Goal: Check status: Check status

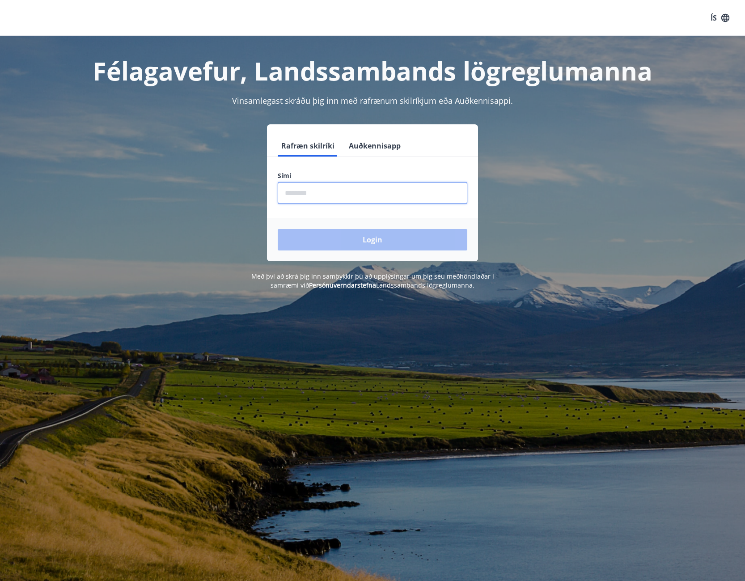
click at [332, 198] on input "phone" at bounding box center [373, 193] width 190 height 22
type input "********"
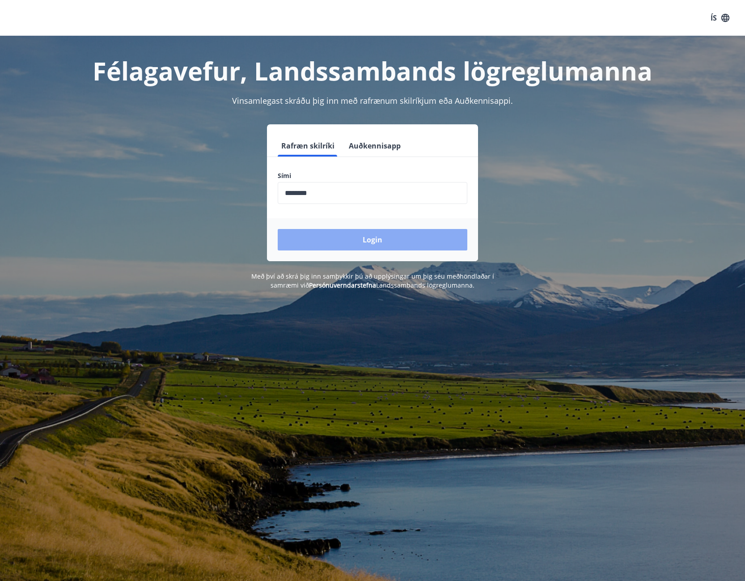
click at [421, 237] on button "Login" at bounding box center [373, 239] width 190 height 21
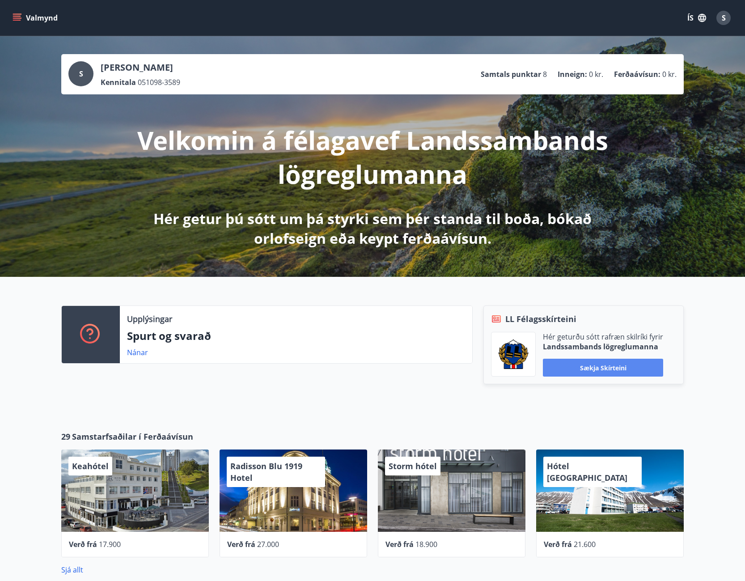
click at [636, 370] on button "Sækja skírteini" at bounding box center [603, 368] width 120 height 18
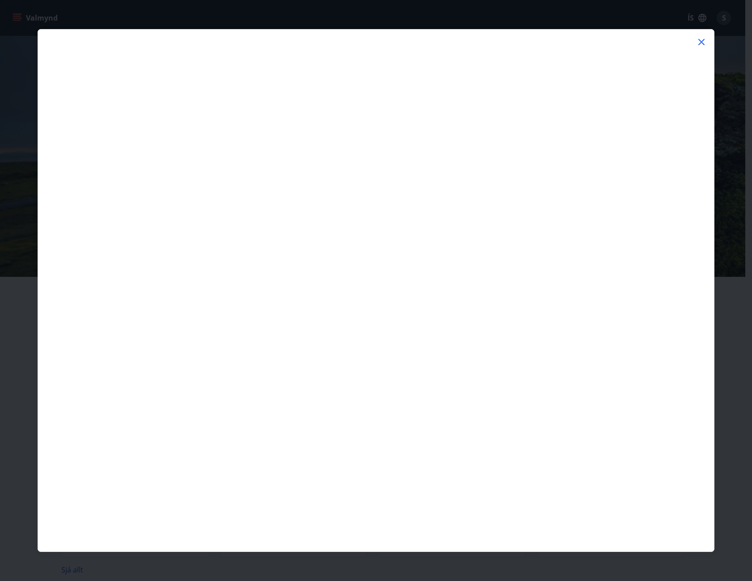
click at [701, 41] on icon at bounding box center [701, 42] width 11 height 11
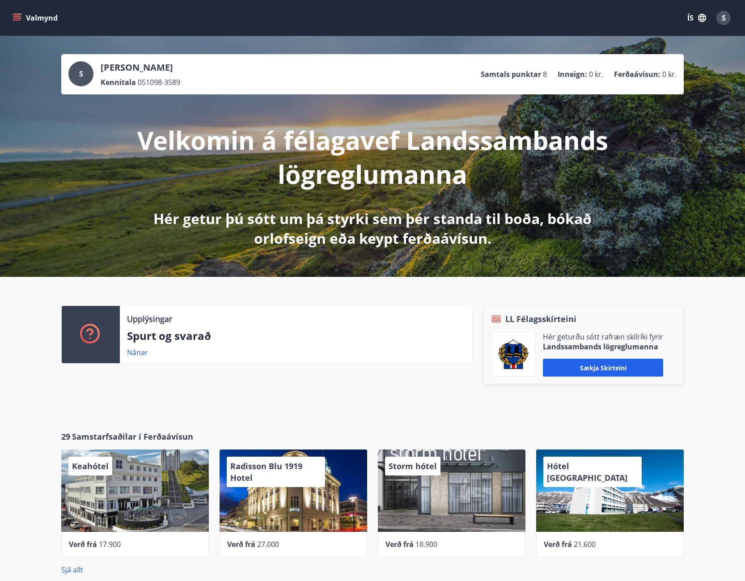
click at [20, 21] on icon "menu" at bounding box center [17, 17] width 9 height 9
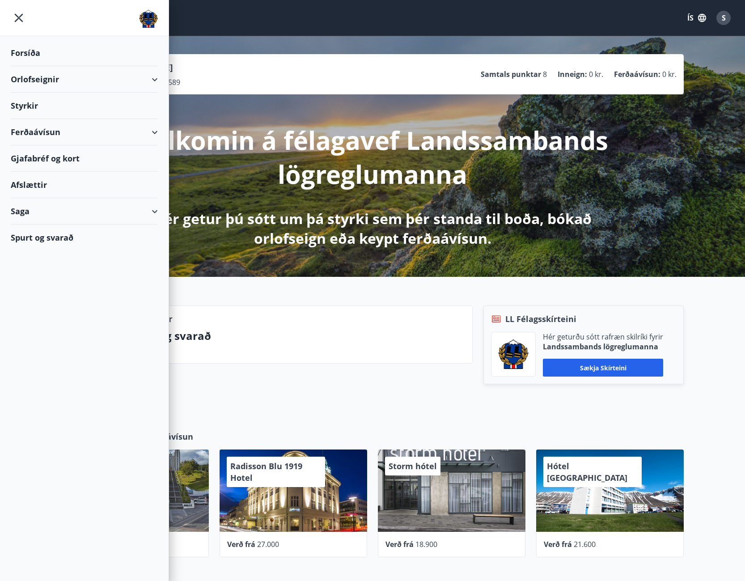
click at [103, 66] on div "Styrkir" at bounding box center [84, 53] width 147 height 26
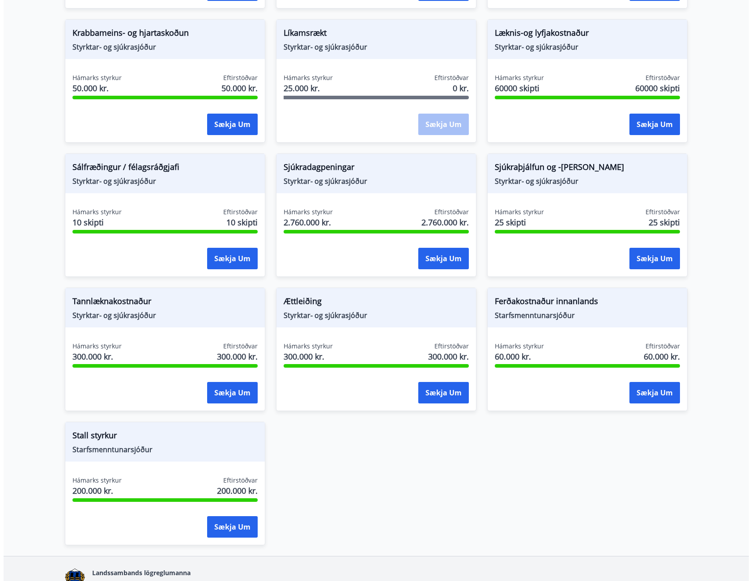
scroll to position [619, 0]
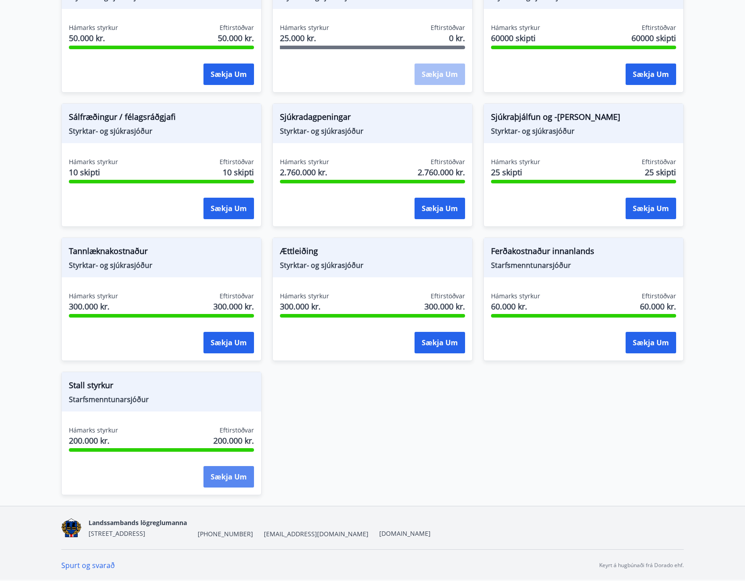
click at [237, 476] on button "Sækja um" at bounding box center [229, 476] width 51 height 21
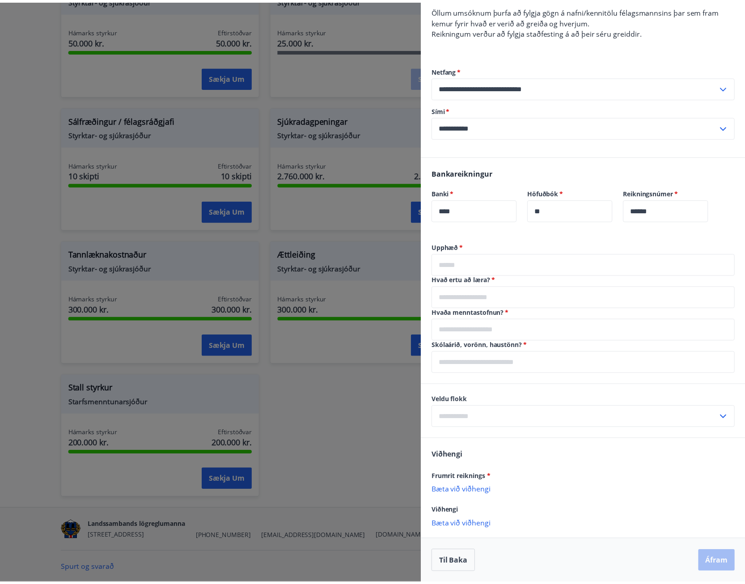
scroll to position [197, 0]
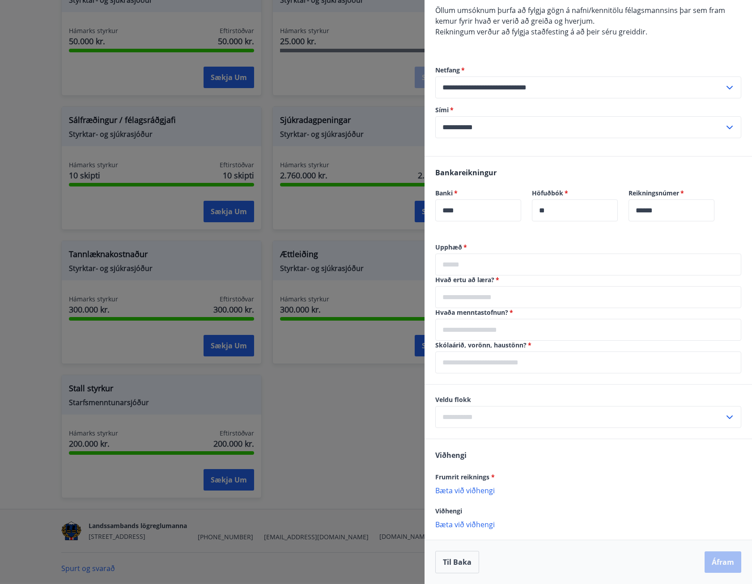
click at [20, 303] on div at bounding box center [376, 292] width 752 height 584
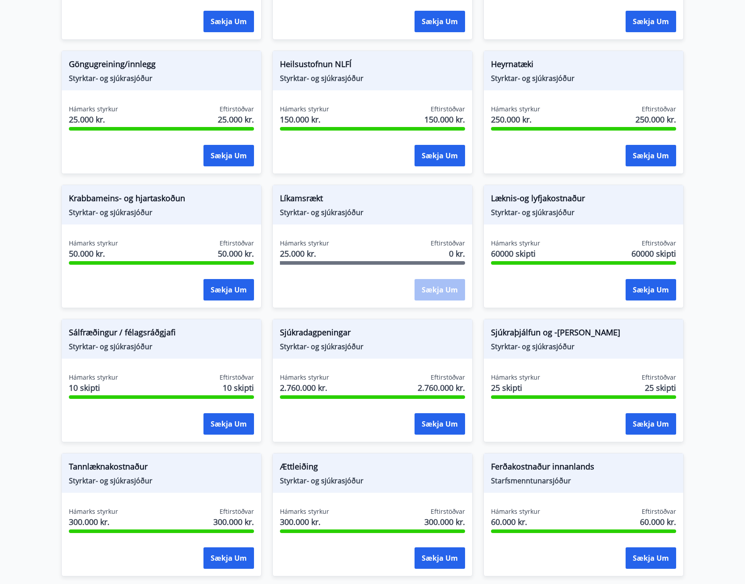
scroll to position [403, 0]
click at [548, 345] on span "Styrktar- og sjúkrasjóður" at bounding box center [583, 347] width 185 height 10
click at [571, 329] on span "Sjúkraþjálfun og -[PERSON_NAME]" at bounding box center [583, 334] width 185 height 15
click at [547, 380] on div "Hámarks styrkur 25 skipti Eftirstöðvar 25 skipti" at bounding box center [583, 385] width 185 height 22
click at [661, 378] on span "Eftirstöðvar" at bounding box center [659, 378] width 34 height 9
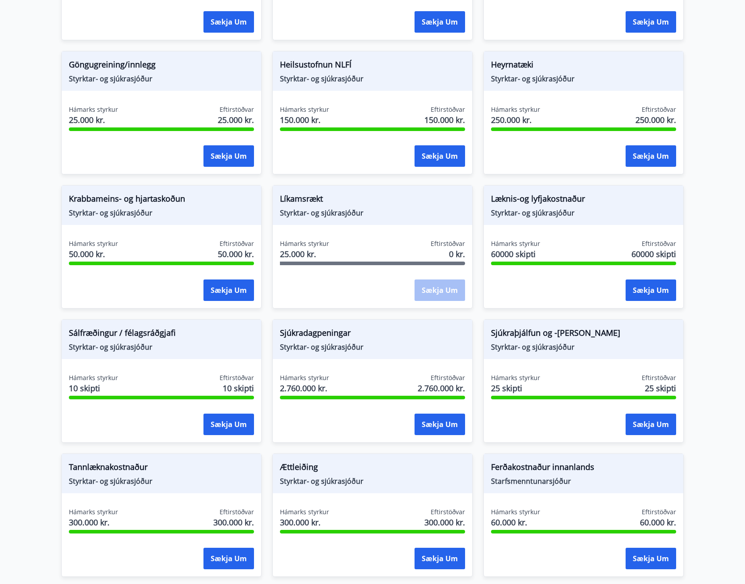
click at [604, 398] on div at bounding box center [583, 398] width 185 height 4
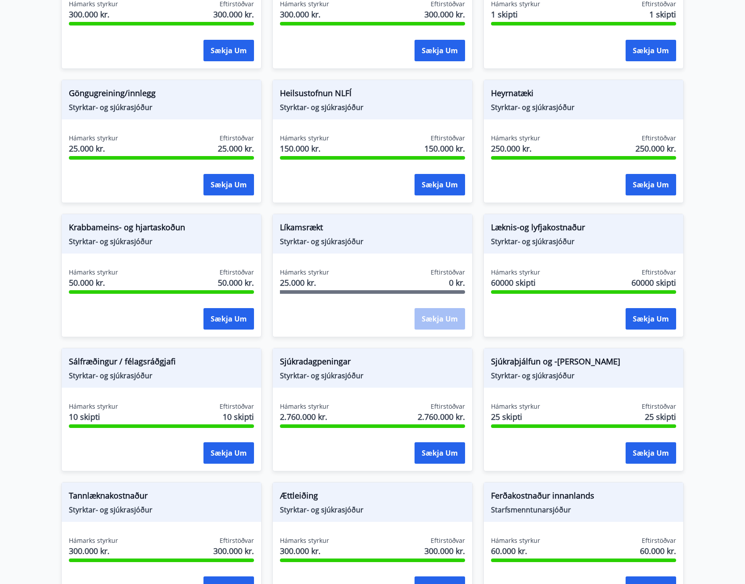
scroll to position [358, 0]
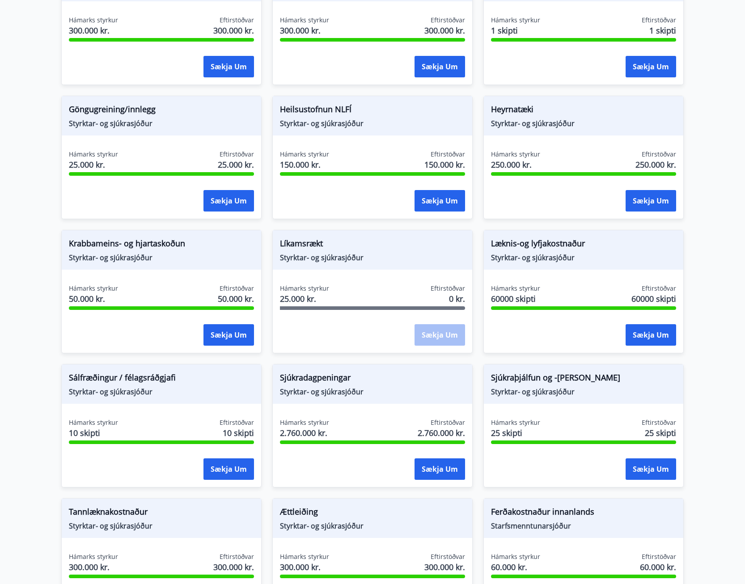
click at [506, 430] on span "25 skipti" at bounding box center [515, 433] width 49 height 12
click at [524, 374] on span "Sjúkraþjálfun og -[PERSON_NAME]" at bounding box center [583, 379] width 185 height 15
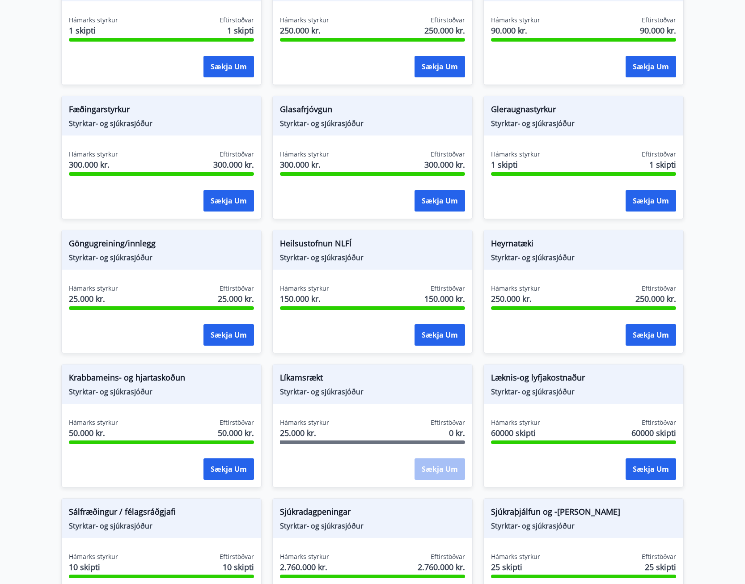
scroll to position [0, 0]
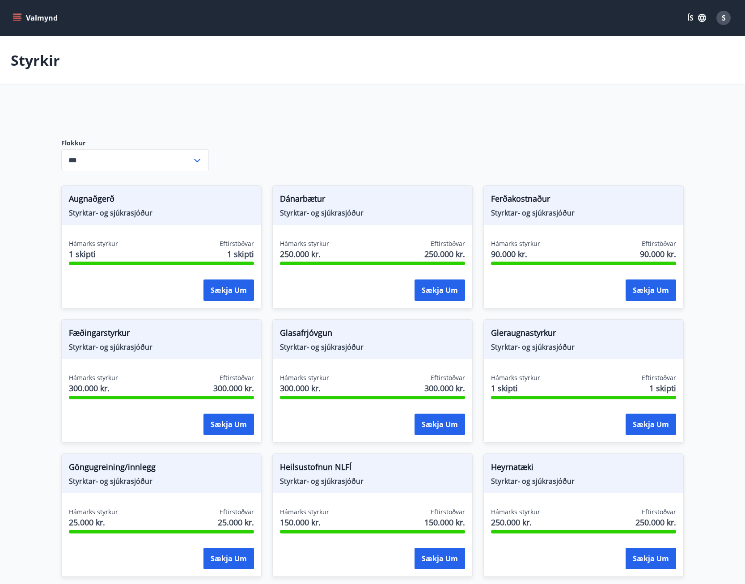
click at [144, 149] on div "Flokkur *** ​" at bounding box center [135, 155] width 148 height 32
click at [145, 156] on input "***" at bounding box center [126, 160] width 131 height 22
click at [131, 215] on li "Starfsmenntunarsjóður" at bounding box center [135, 212] width 147 height 16
type input "**********"
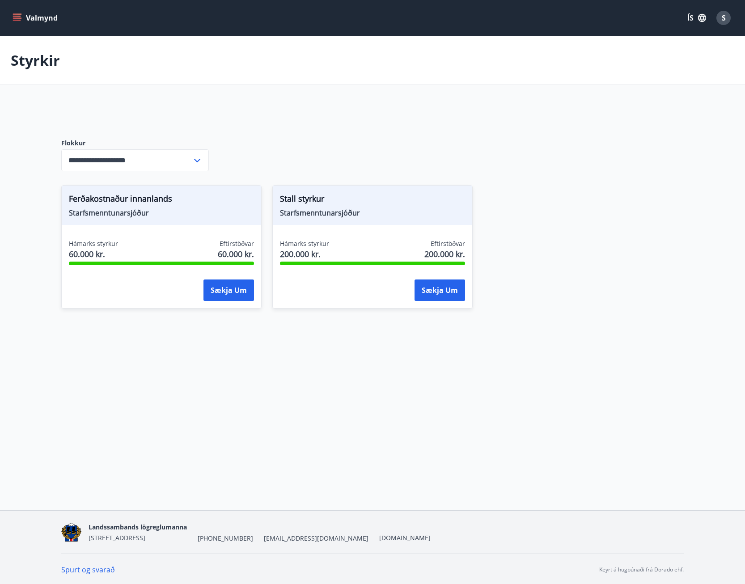
click at [187, 211] on span "Starfsmenntunarsjóður" at bounding box center [161, 213] width 185 height 10
click at [81, 221] on div "Ferðakostnaður innanlands [GEOGRAPHIC_DATA]" at bounding box center [162, 205] width 200 height 39
click at [124, 200] on span "Ferðakostnaður innanlands" at bounding box center [161, 200] width 185 height 15
click at [18, 16] on icon "menu" at bounding box center [17, 16] width 8 height 1
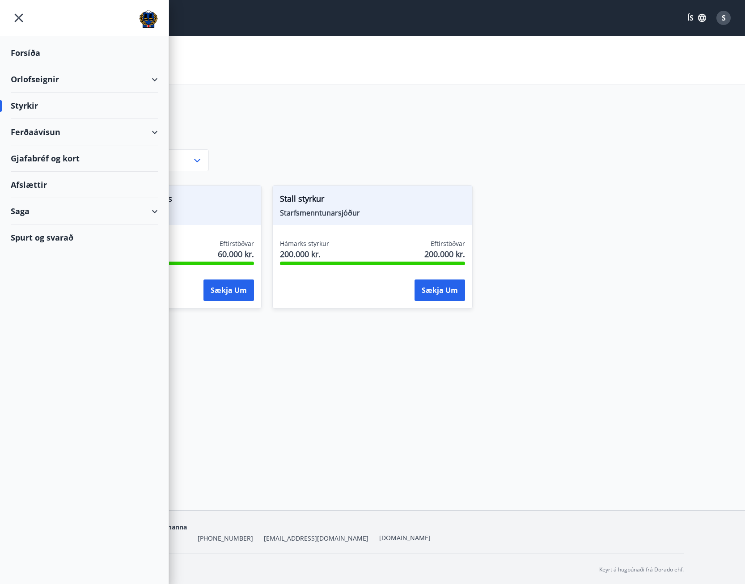
click at [34, 105] on div "Styrkir" at bounding box center [84, 106] width 147 height 26
click at [151, 136] on div "Ferðaávísun" at bounding box center [84, 132] width 147 height 26
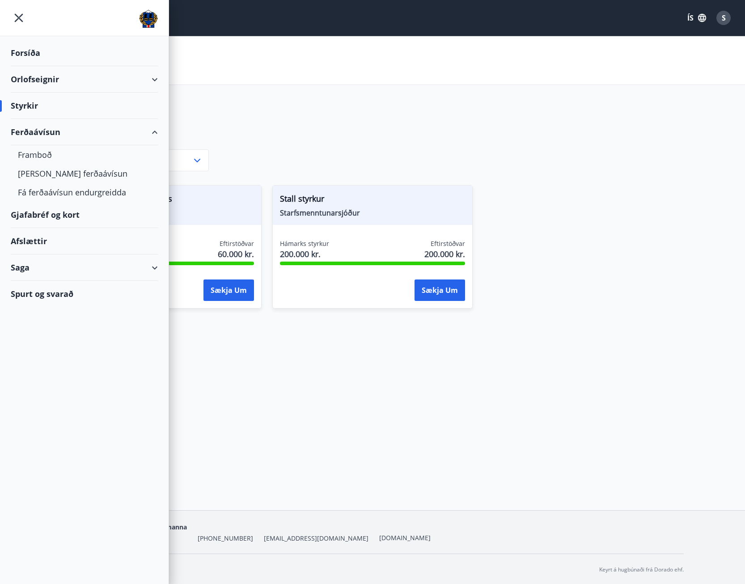
click at [67, 216] on div "Gjafabréf og kort" at bounding box center [84, 215] width 147 height 26
click at [68, 102] on div "Styrkir" at bounding box center [84, 106] width 147 height 26
click at [19, 103] on div "Styrkir" at bounding box center [84, 106] width 147 height 26
click at [160, 269] on div "Saga" at bounding box center [84, 268] width 169 height 26
click at [43, 332] on div "Umsóknir" at bounding box center [84, 328] width 133 height 19
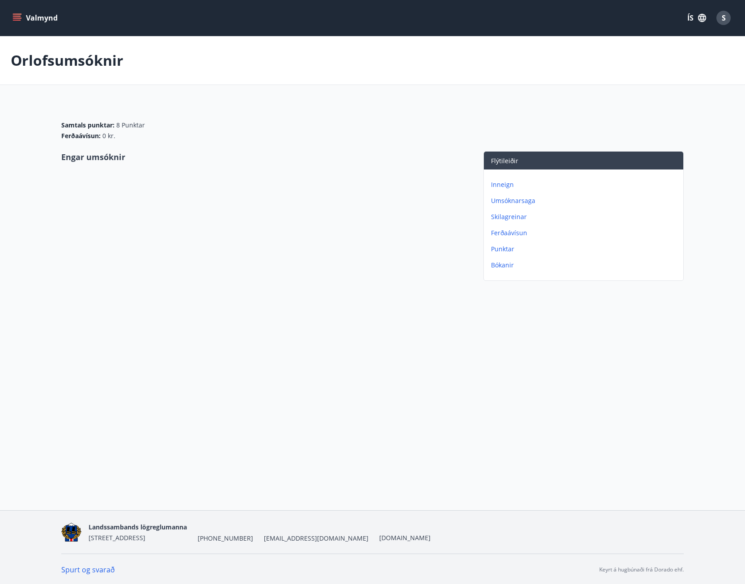
click at [505, 179] on div "Inneign Umsóknarsaga Skilagreinar Ferðaávísun Punktar Bókanir" at bounding box center [584, 222] width 200 height 104
click at [505, 185] on p "Inneign" at bounding box center [585, 184] width 189 height 9
click at [511, 196] on p "Skilagreinar" at bounding box center [585, 200] width 189 height 9
click at [513, 200] on p "Umsóknarsaga" at bounding box center [585, 200] width 189 height 9
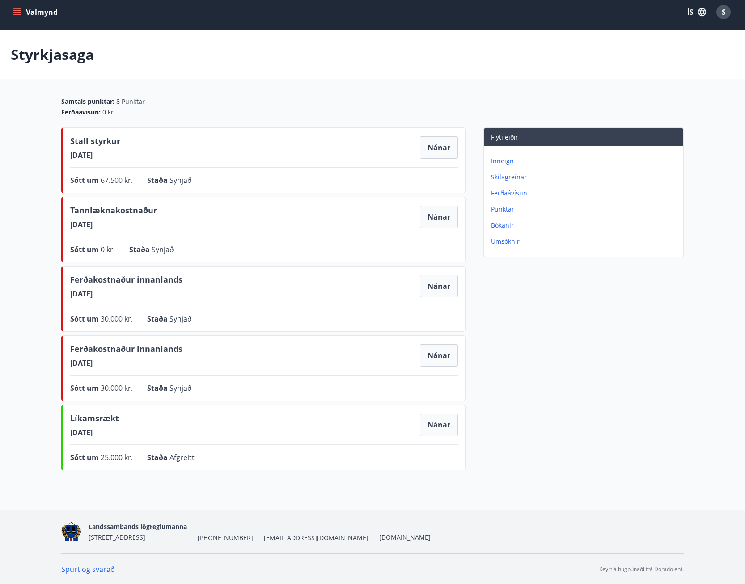
scroll to position [7, 0]
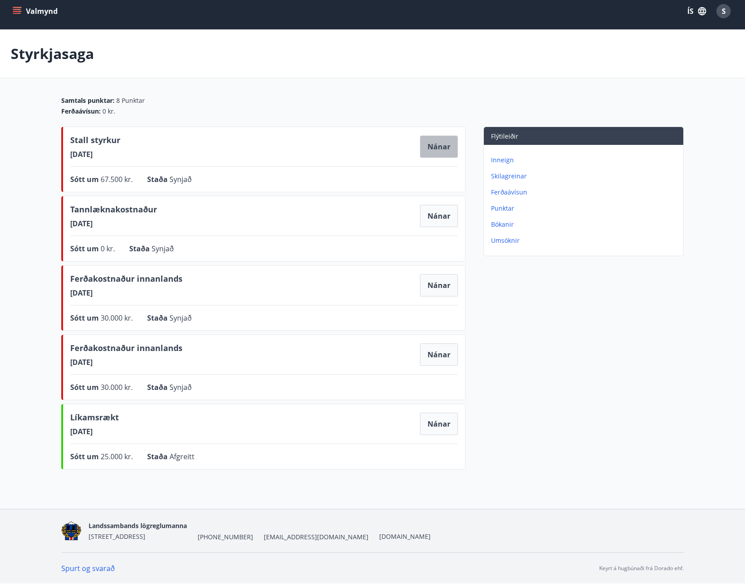
click at [442, 149] on button "Nánar" at bounding box center [439, 147] width 38 height 22
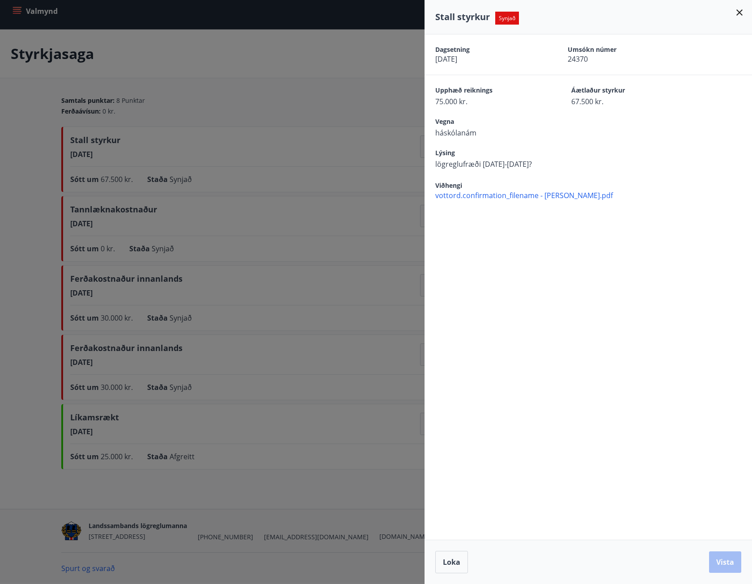
click at [328, 219] on div at bounding box center [376, 292] width 752 height 584
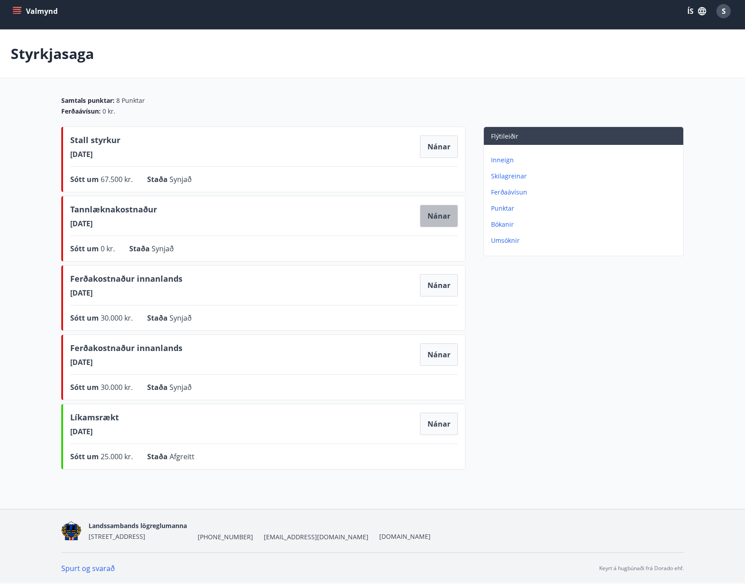
click at [429, 213] on button "Nánar" at bounding box center [439, 216] width 38 height 22
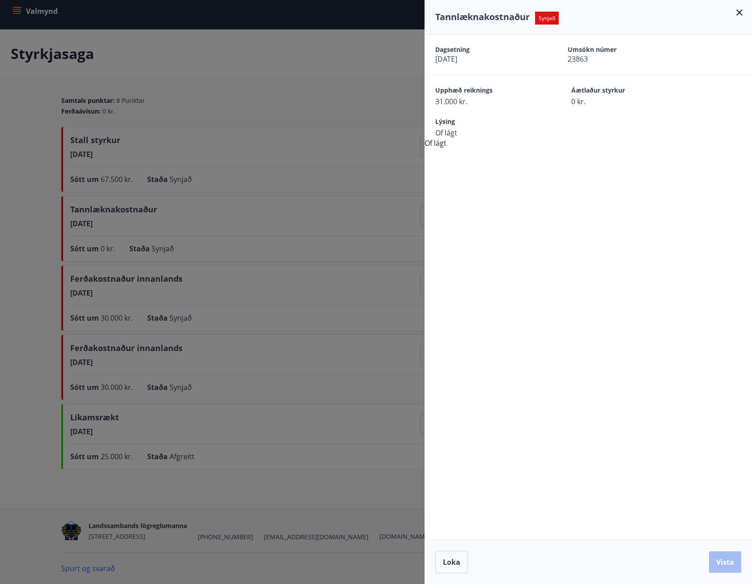
click at [175, 257] on div at bounding box center [376, 292] width 752 height 584
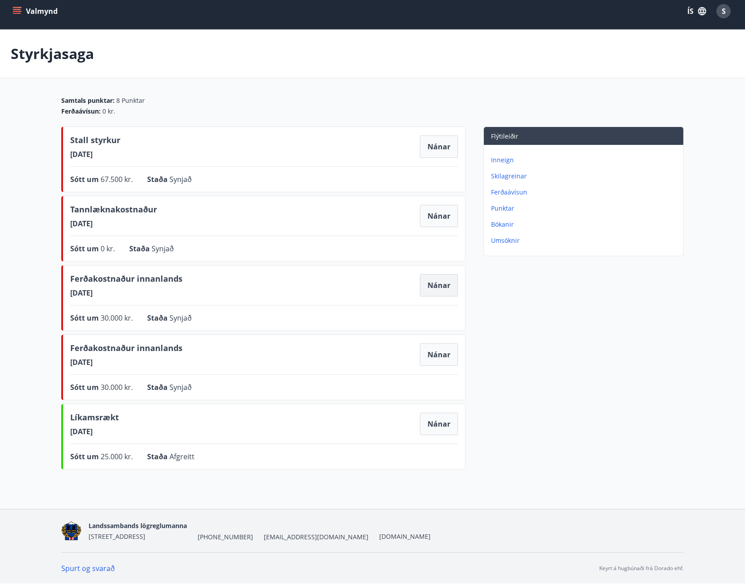
click at [436, 286] on button "Nánar" at bounding box center [439, 285] width 38 height 22
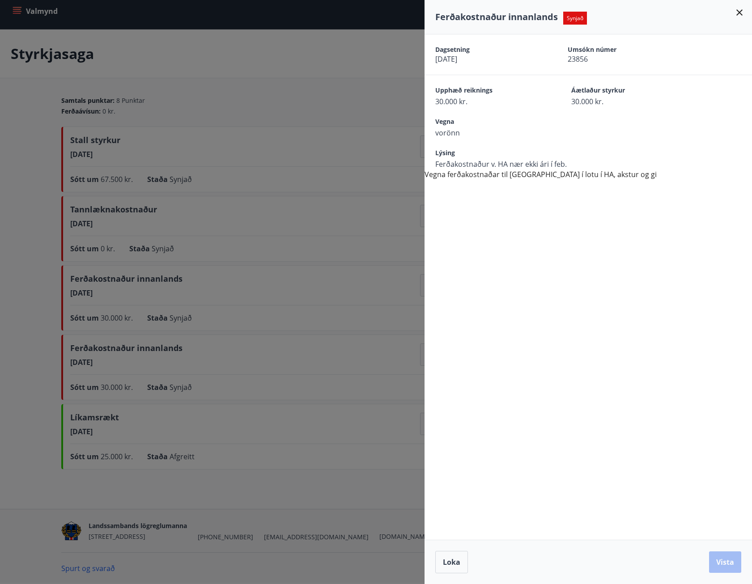
click at [356, 291] on div at bounding box center [376, 292] width 752 height 584
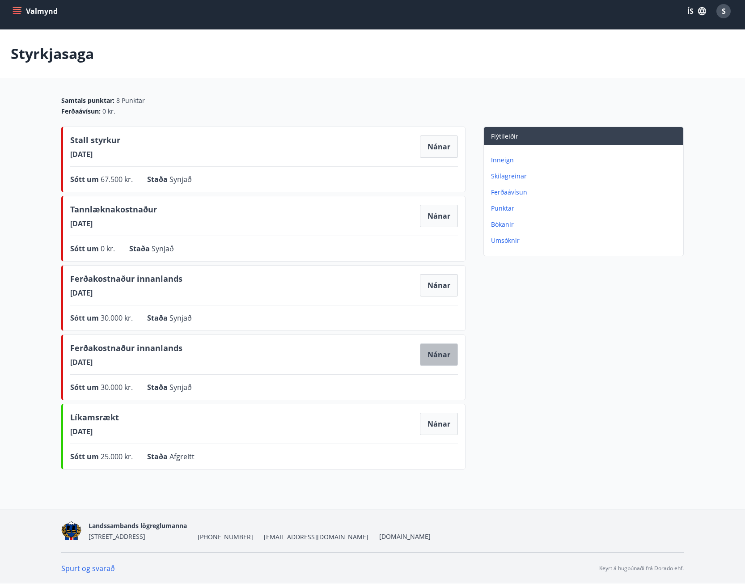
click at [439, 351] on button "Nánar" at bounding box center [439, 355] width 38 height 22
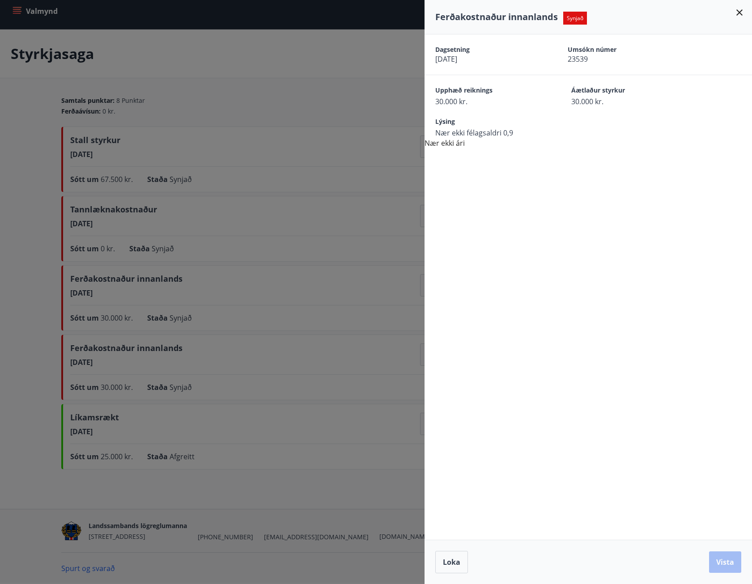
click at [256, 359] on div at bounding box center [376, 292] width 752 height 584
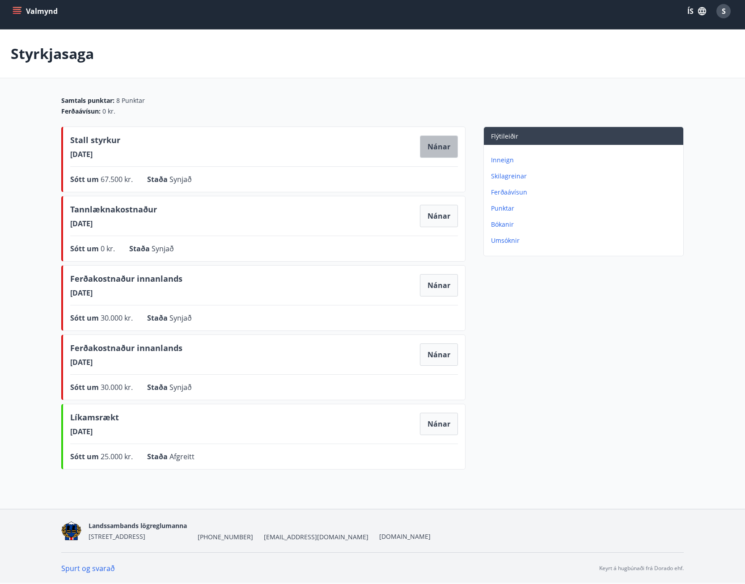
click at [435, 149] on button "Nánar" at bounding box center [439, 147] width 38 height 22
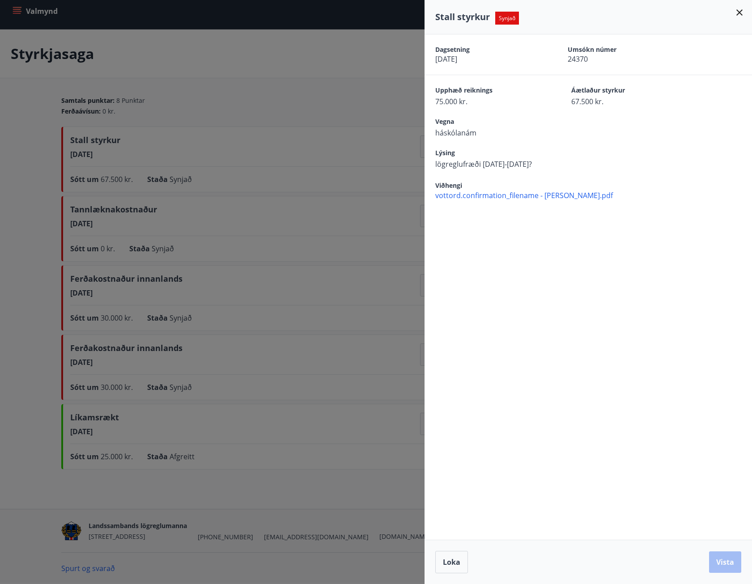
click at [221, 198] on div at bounding box center [376, 292] width 752 height 584
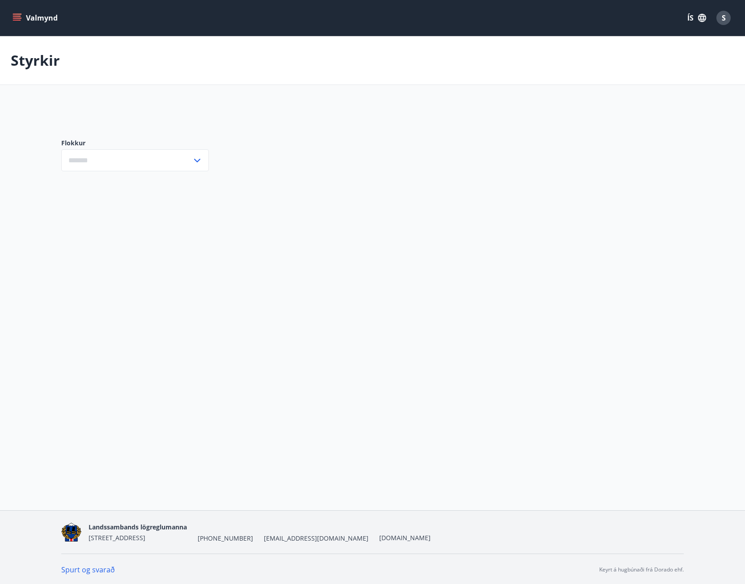
type input "***"
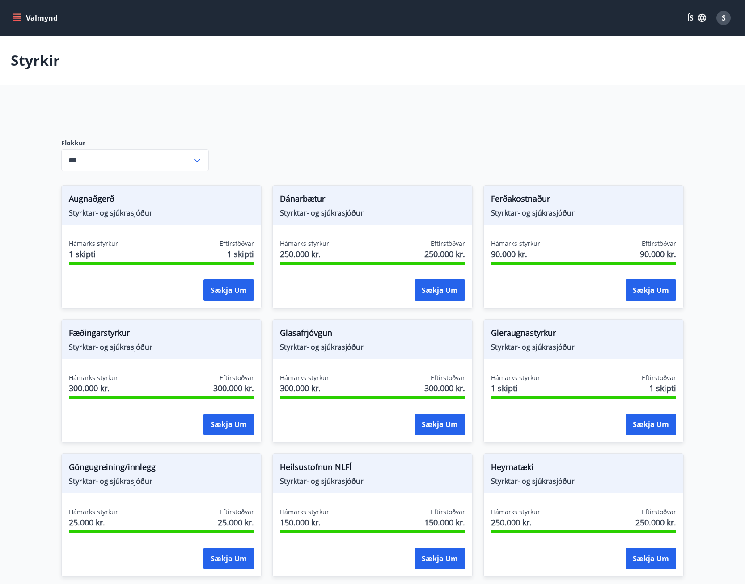
click at [10, 18] on div "Valmynd ÍS S" at bounding box center [372, 18] width 745 height 36
click at [20, 19] on icon "menu" at bounding box center [17, 17] width 9 height 9
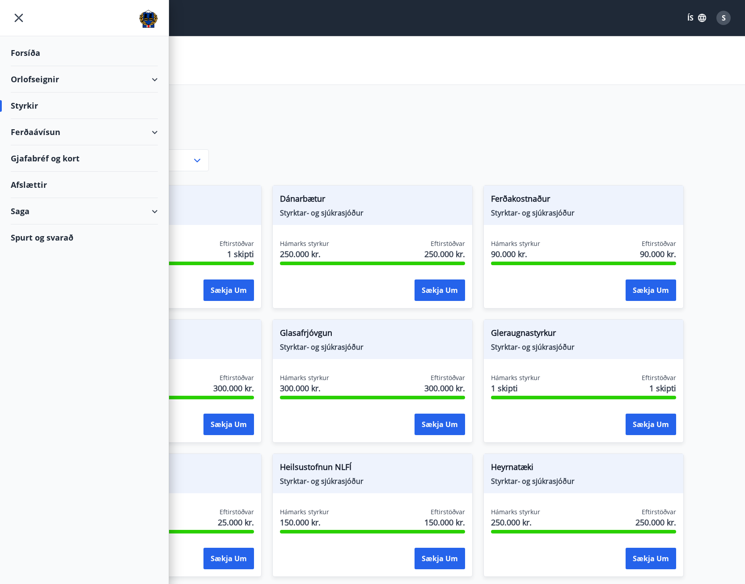
click at [48, 208] on div "Saga" at bounding box center [84, 211] width 147 height 26
click at [46, 273] on div "Umsóknir" at bounding box center [84, 271] width 133 height 19
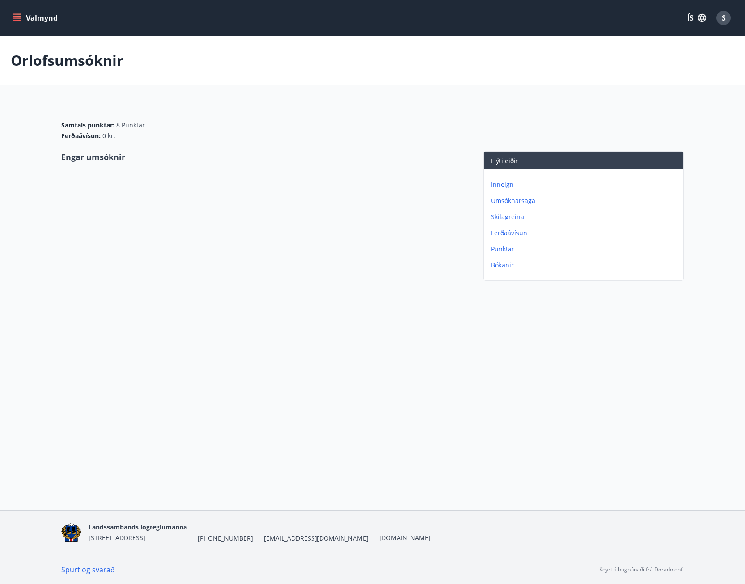
click at [520, 199] on p "Umsóknarsaga" at bounding box center [585, 200] width 189 height 9
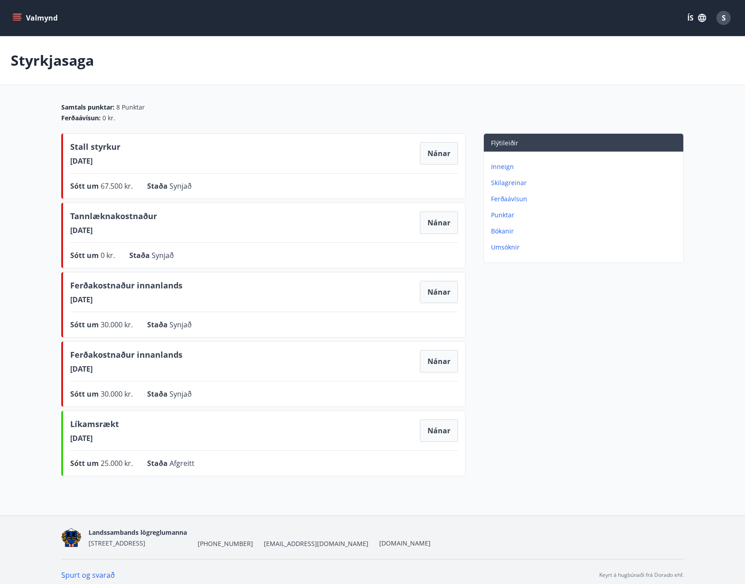
click at [189, 165] on div "Stall styrkur [DATE] Nánar" at bounding box center [264, 153] width 388 height 25
click at [428, 153] on button "Nánar" at bounding box center [439, 153] width 38 height 22
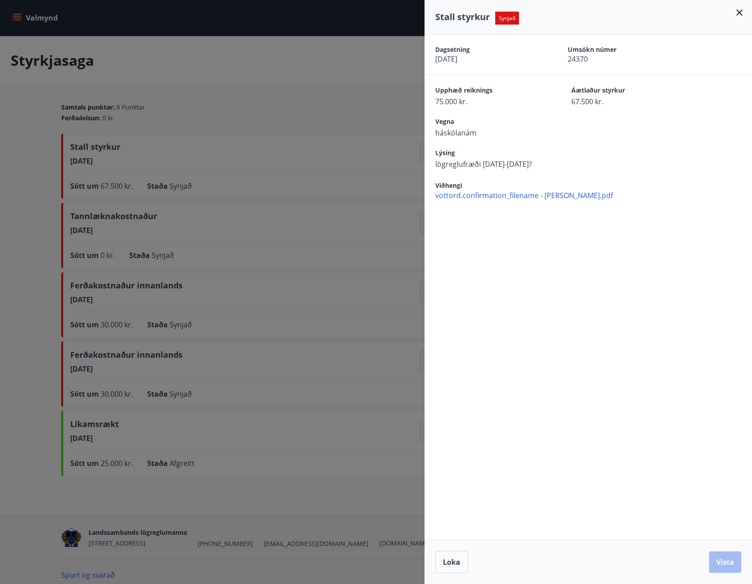
click at [324, 159] on div at bounding box center [376, 292] width 752 height 584
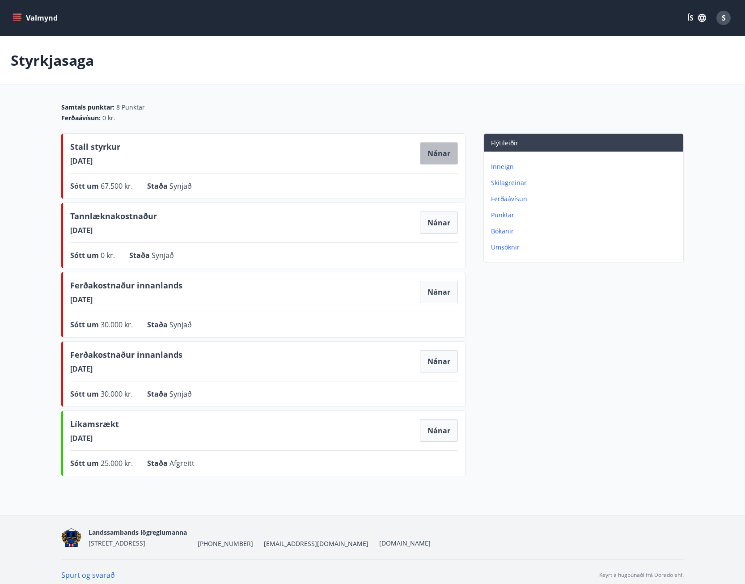
click at [444, 151] on button "Nánar" at bounding box center [439, 153] width 38 height 22
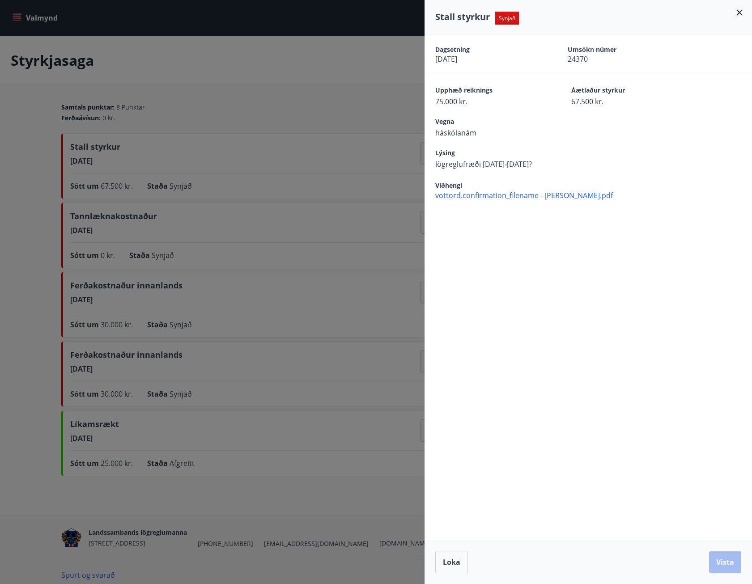
click at [465, 197] on span "vottord.confirmation_filename - [PERSON_NAME].pdf" at bounding box center [593, 196] width 317 height 10
